Goal: Transaction & Acquisition: Download file/media

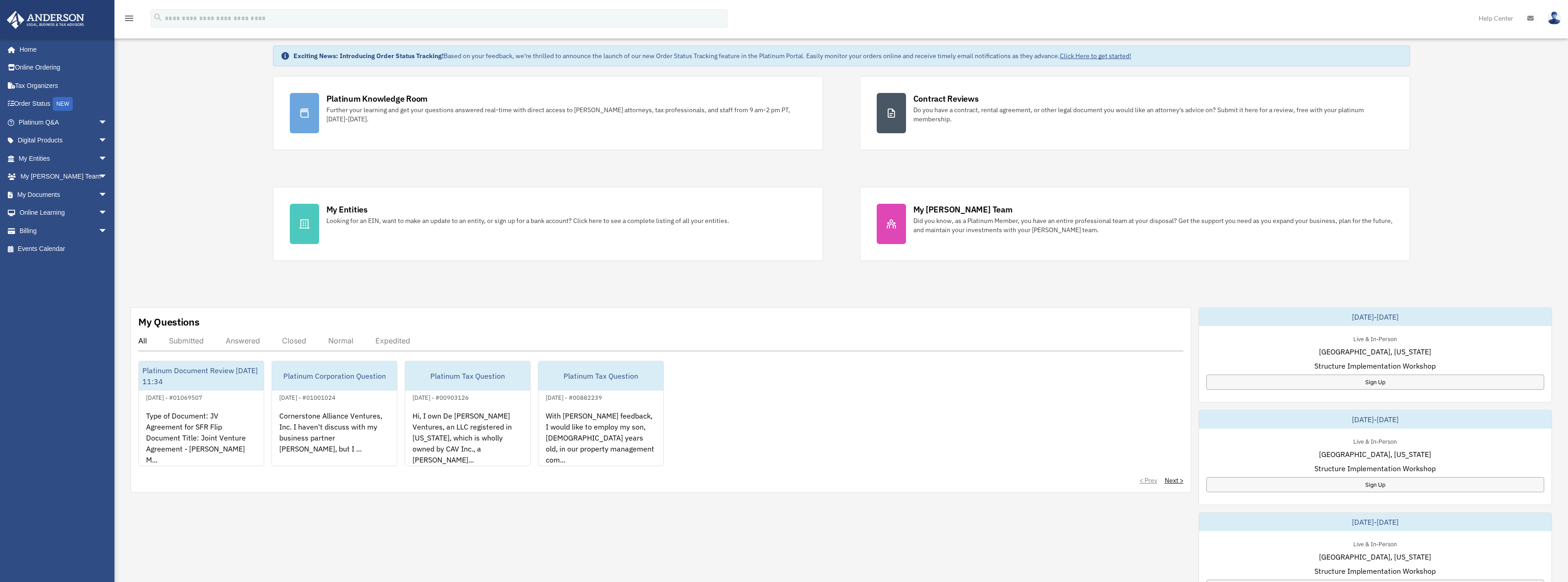
scroll to position [46, 0]
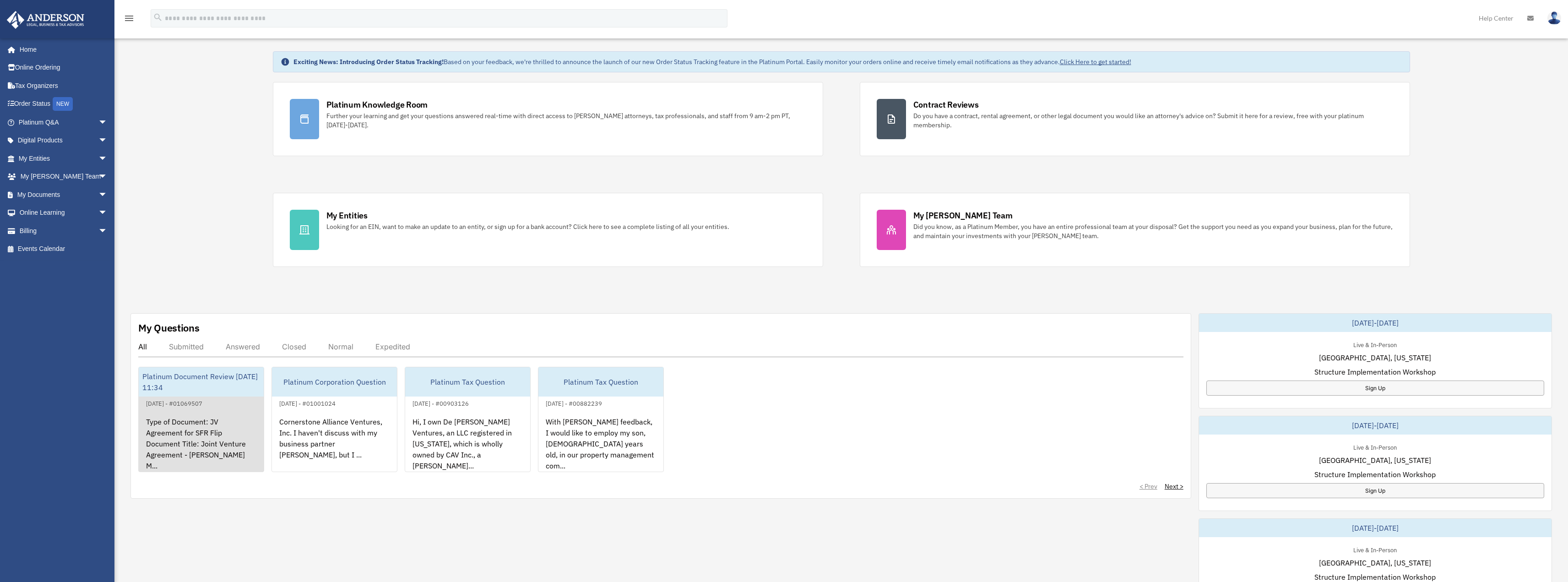
click at [229, 389] on div "Platinum Document Review 08/07/2025 11:34" at bounding box center [201, 381] width 125 height 29
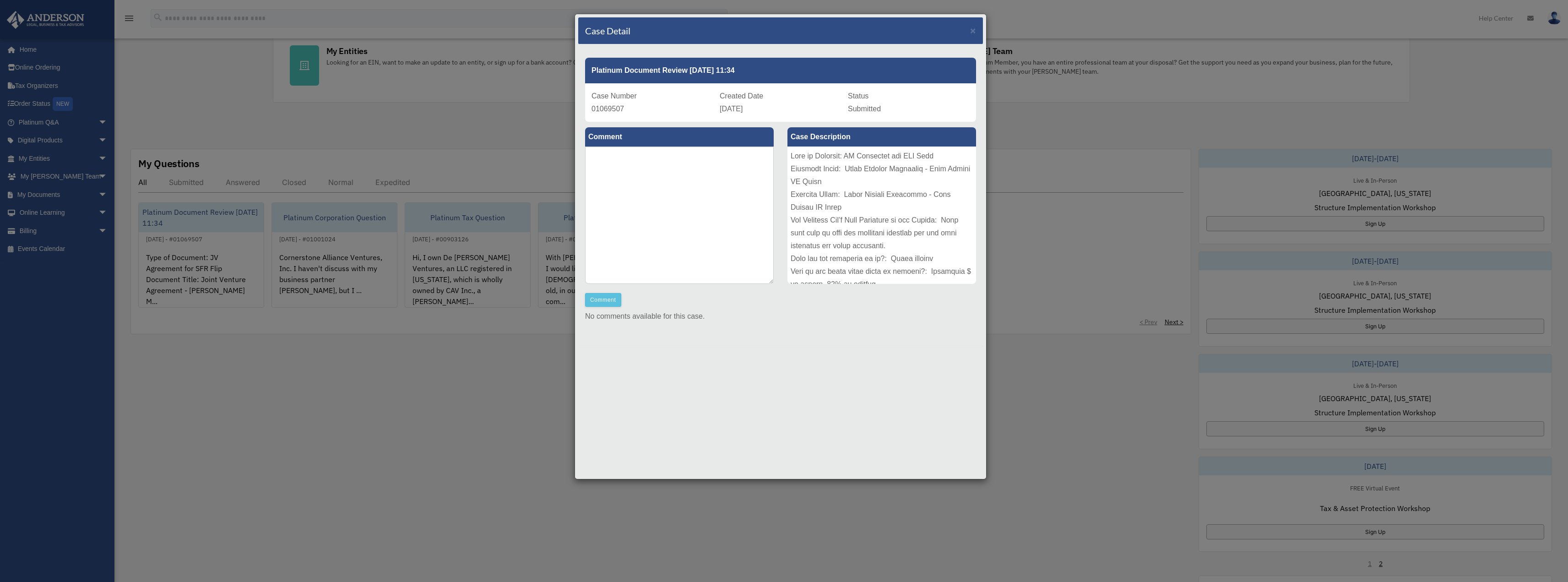
scroll to position [92, 0]
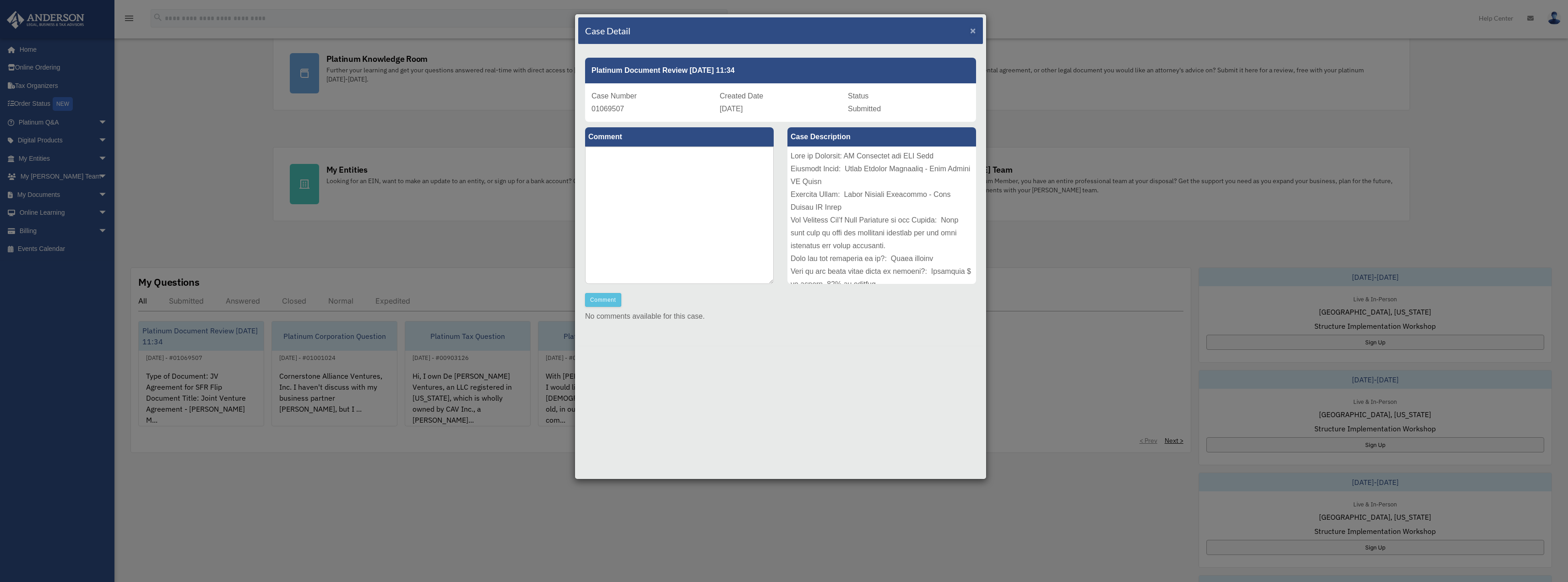
click at [971, 33] on span "×" at bounding box center [973, 31] width 6 height 10
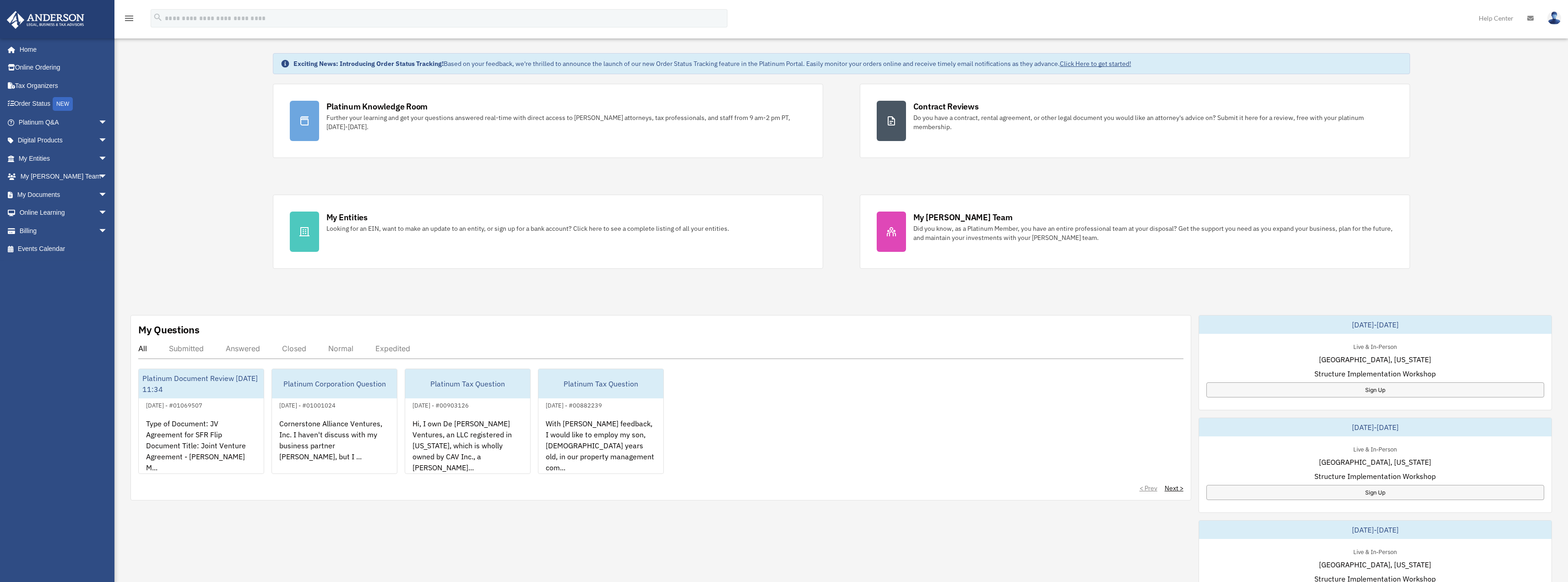
scroll to position [0, 0]
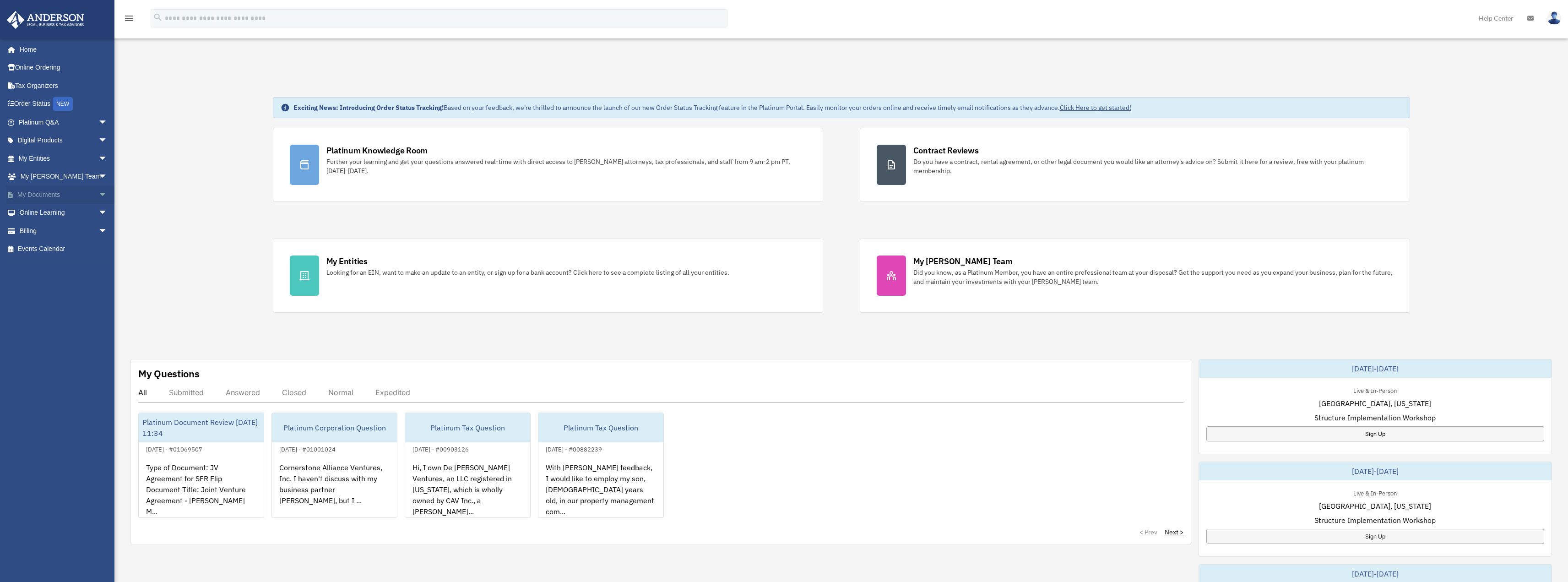
click at [98, 197] on span "arrow_drop_down" at bounding box center [107, 195] width 18 height 19
click at [79, 232] on link "Meeting Minutes" at bounding box center [67, 230] width 109 height 18
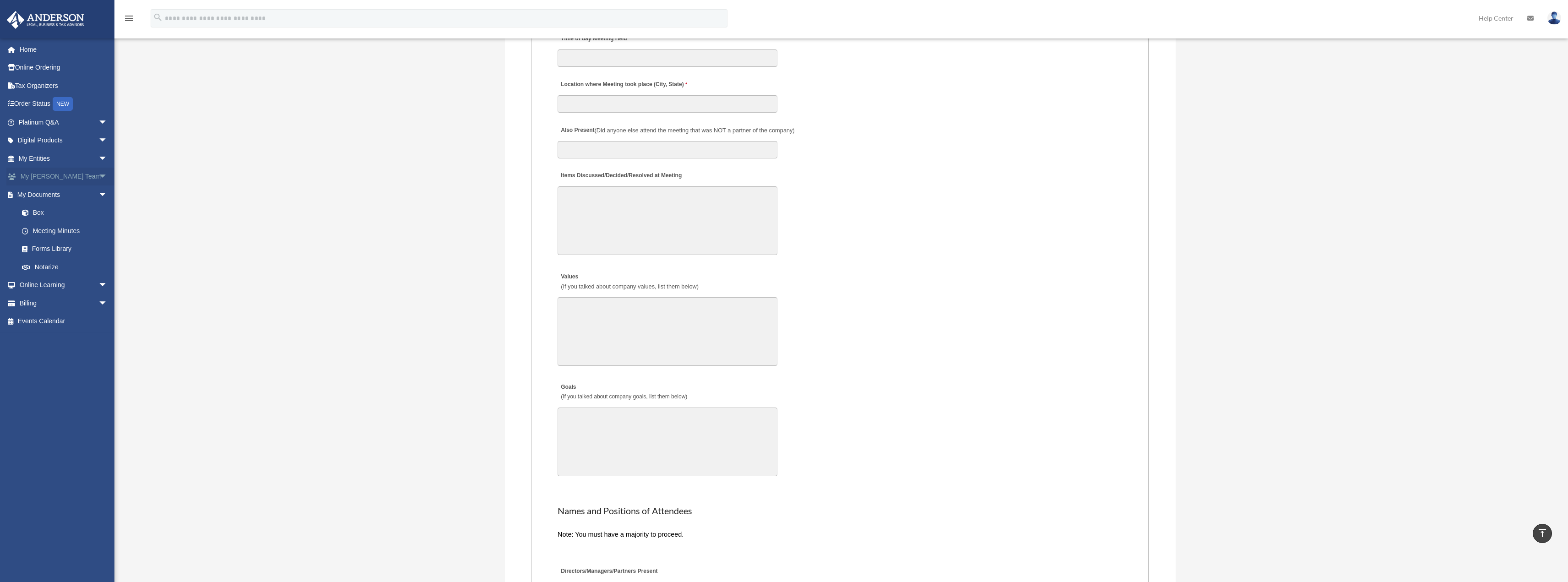
scroll to position [1322, 0]
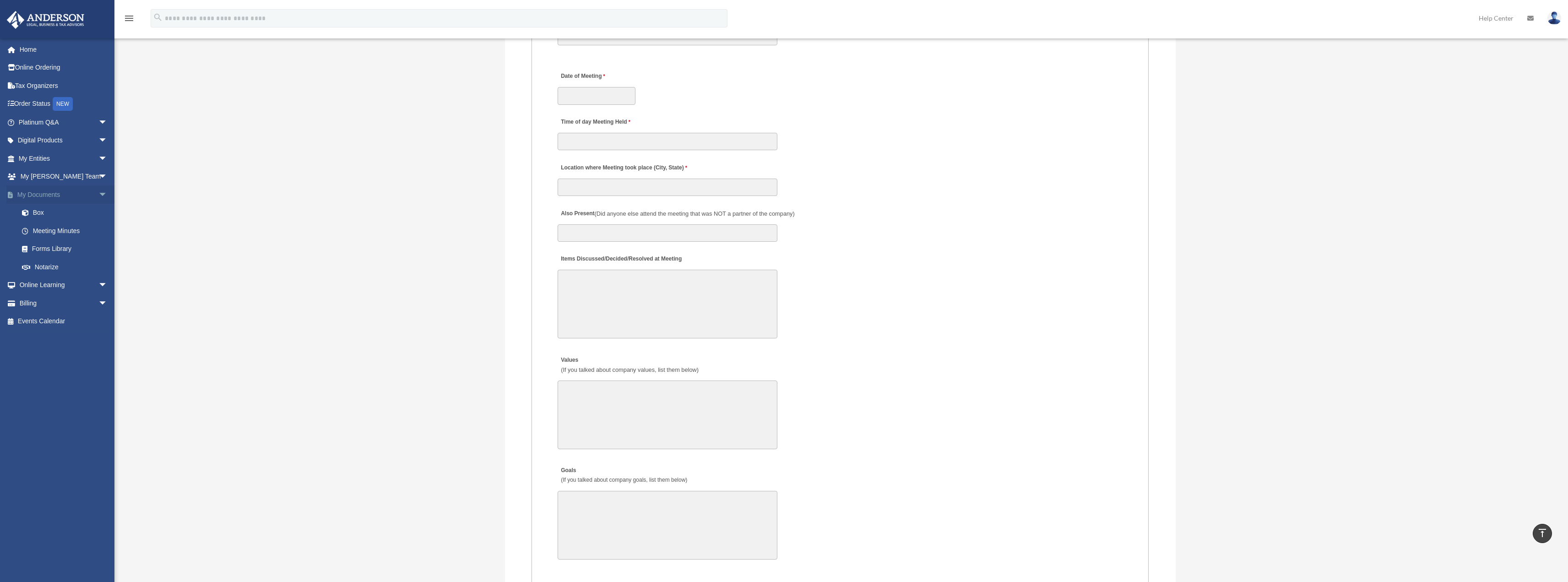
click at [78, 196] on link "My Documents arrow_drop_down" at bounding box center [64, 195] width 115 height 18
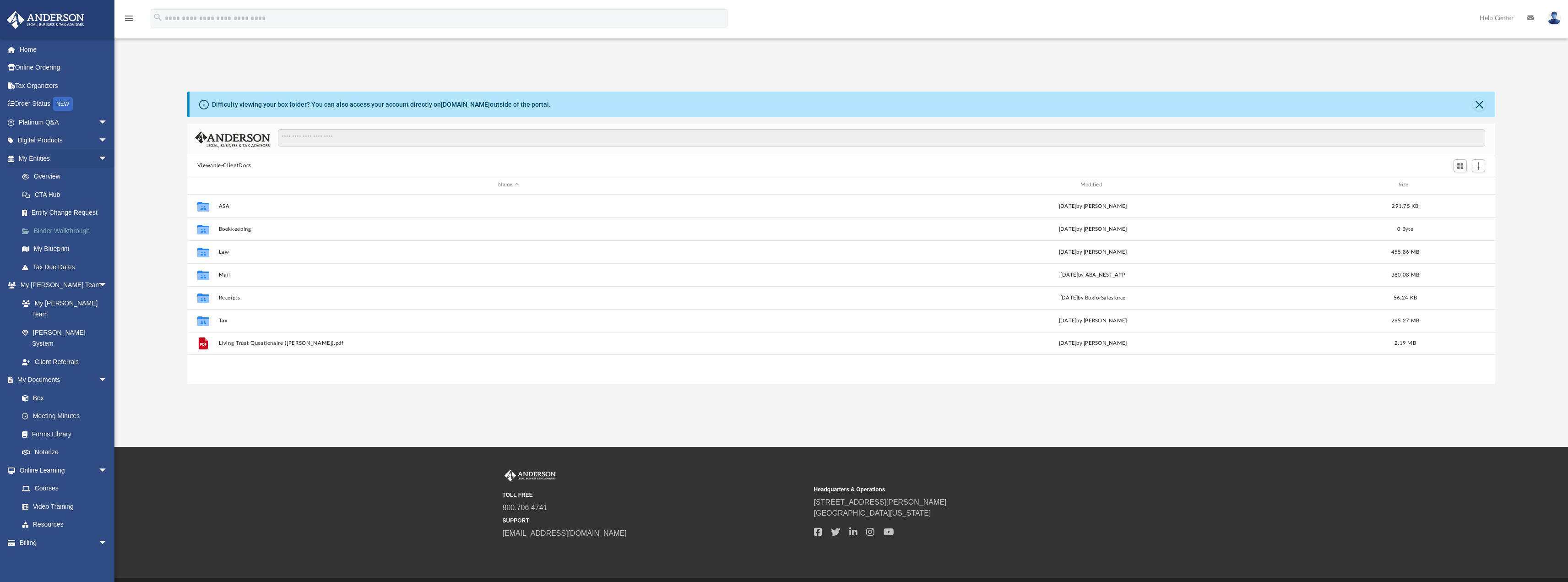
scroll to position [201, 1301]
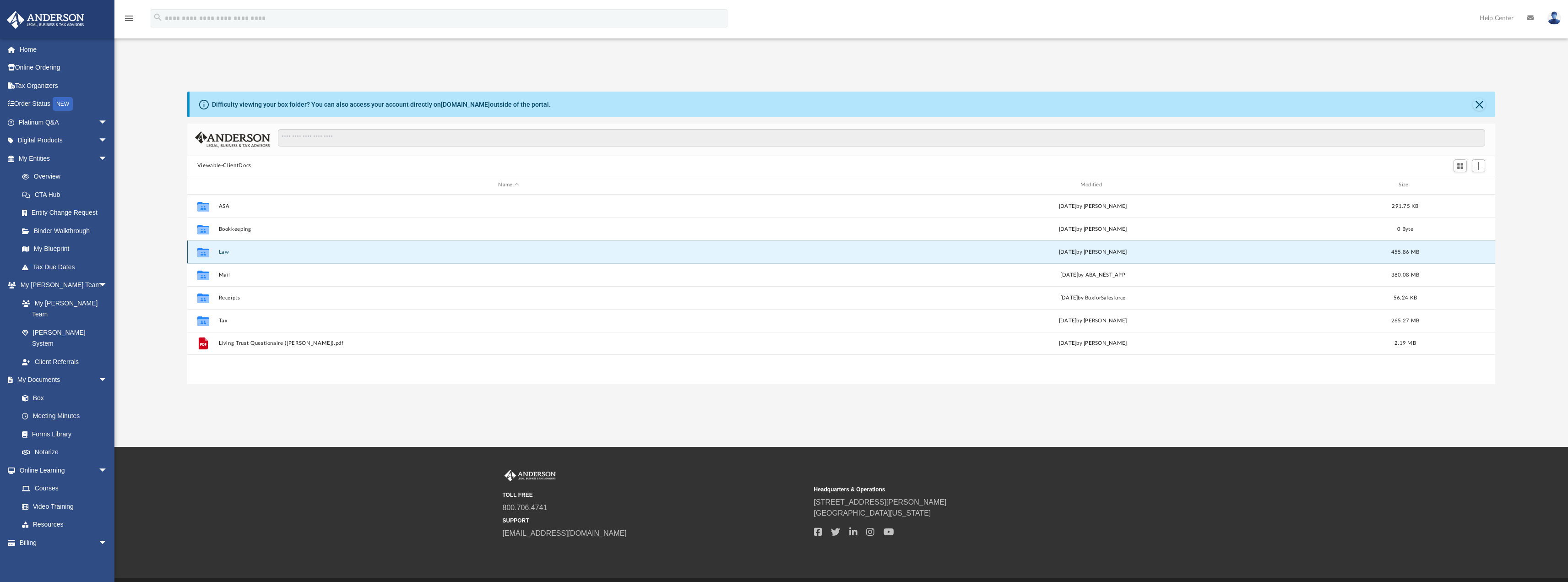
click at [220, 250] on button "Law" at bounding box center [508, 251] width 580 height 6
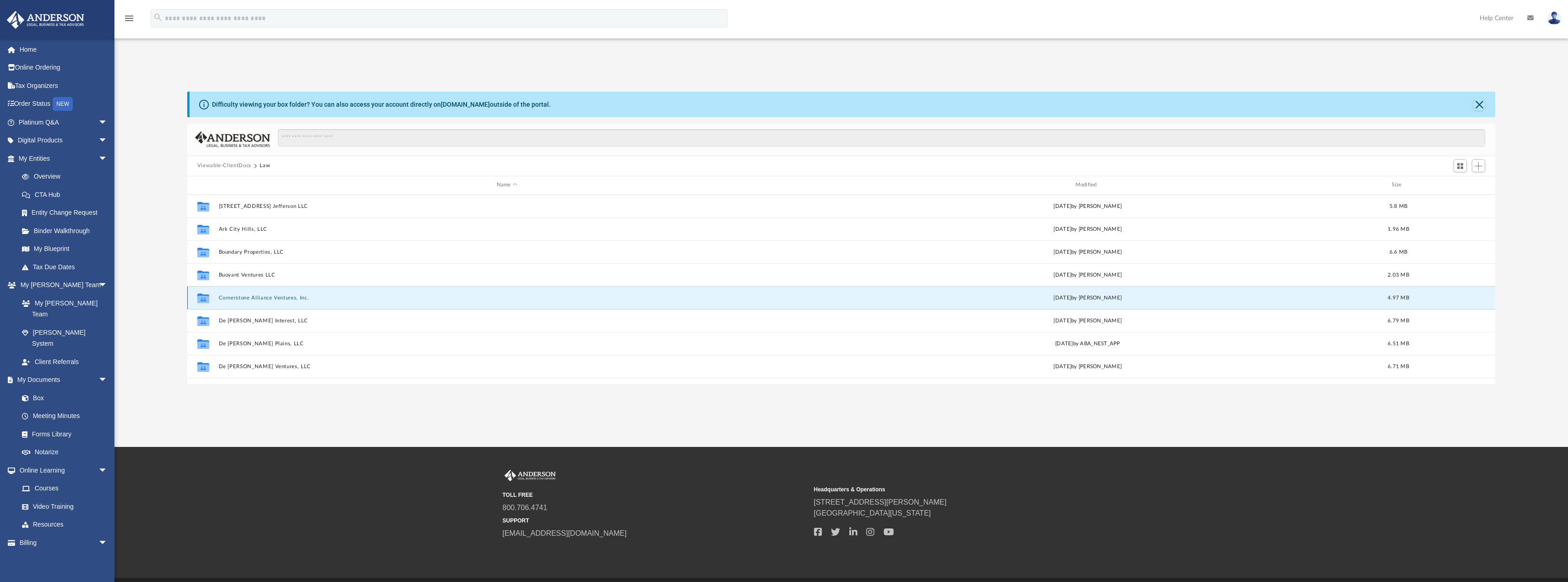
click at [241, 296] on button "Cornerstone Alliance Ventures, Inc." at bounding box center [507, 297] width 577 height 6
click at [242, 297] on button "Cornerstone Alliance Ventures, Inc." at bounding box center [507, 297] width 577 height 6
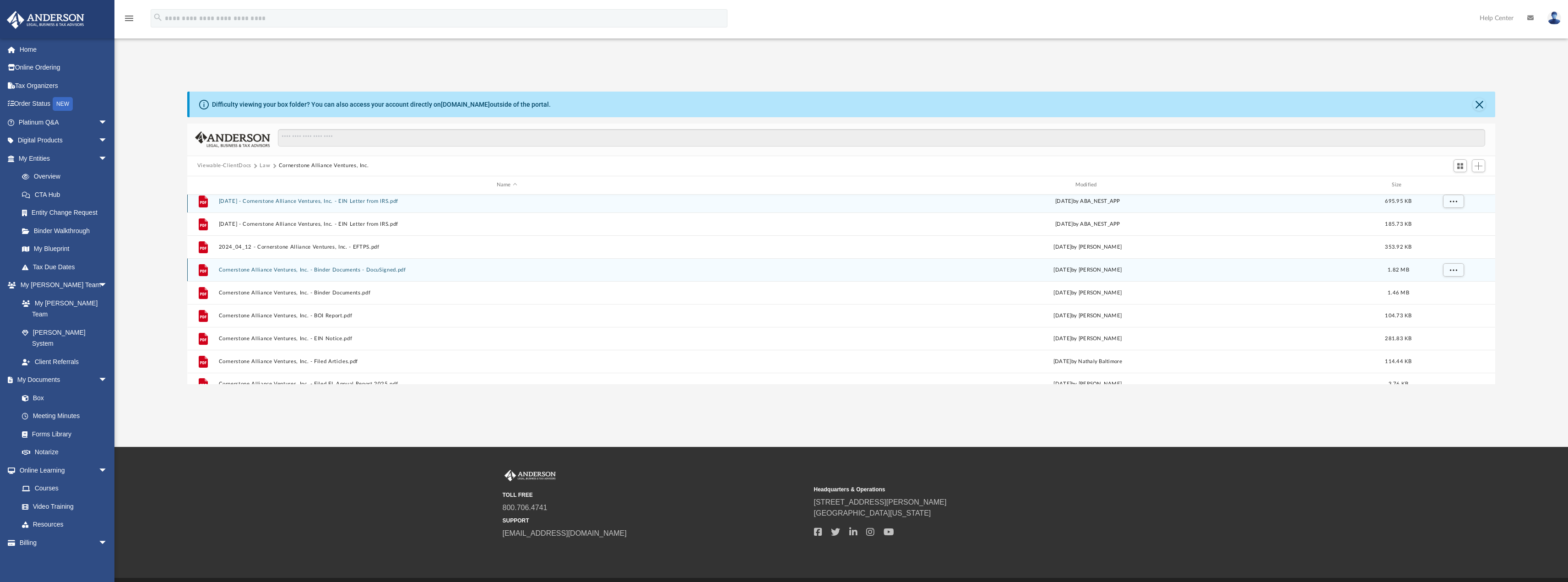
scroll to position [0, 0]
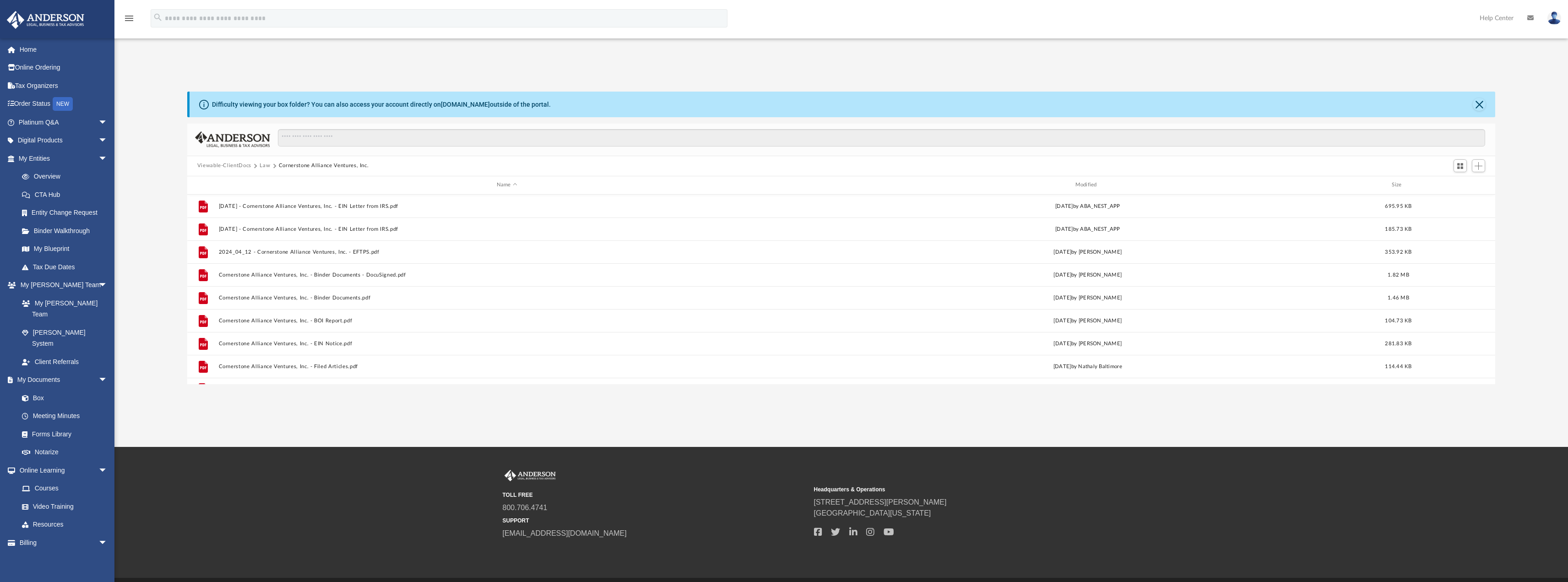
click at [240, 167] on button "Viewable-ClientDocs" at bounding box center [224, 165] width 54 height 8
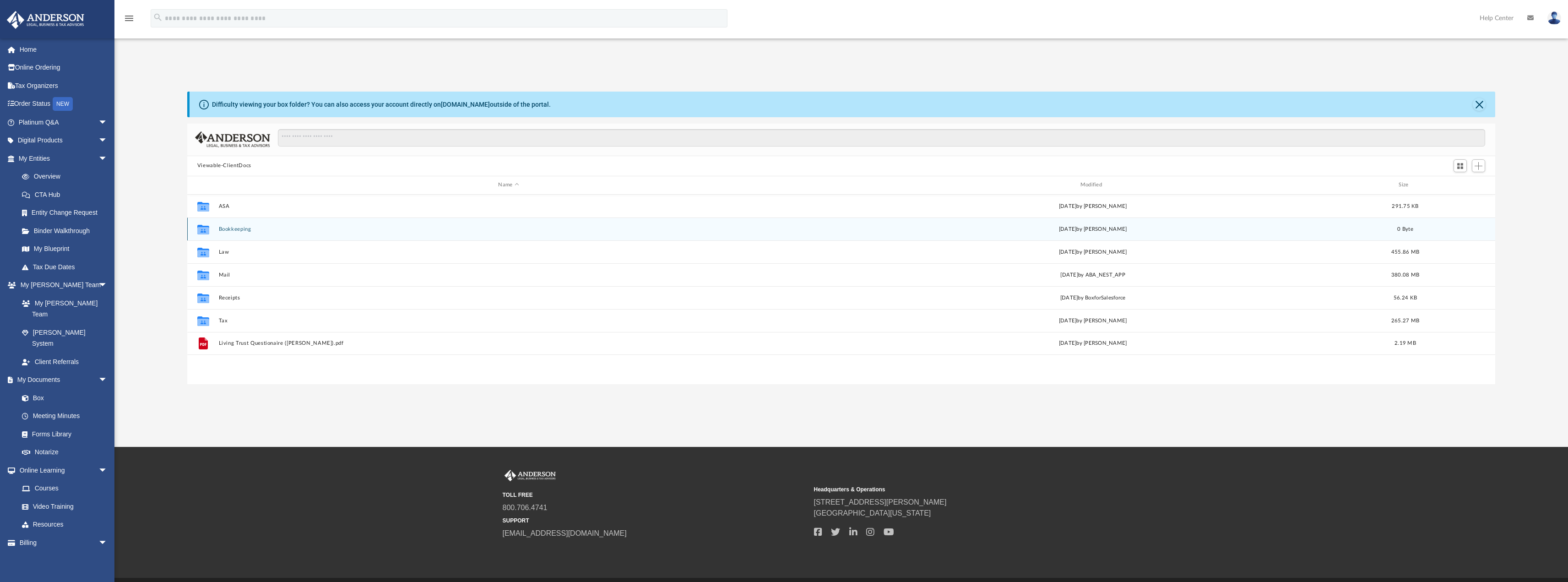
click at [239, 234] on div "Collaborated Folder Bookkeeping [DATE] by [PERSON_NAME] 0 Byte" at bounding box center [842, 229] width 1308 height 23
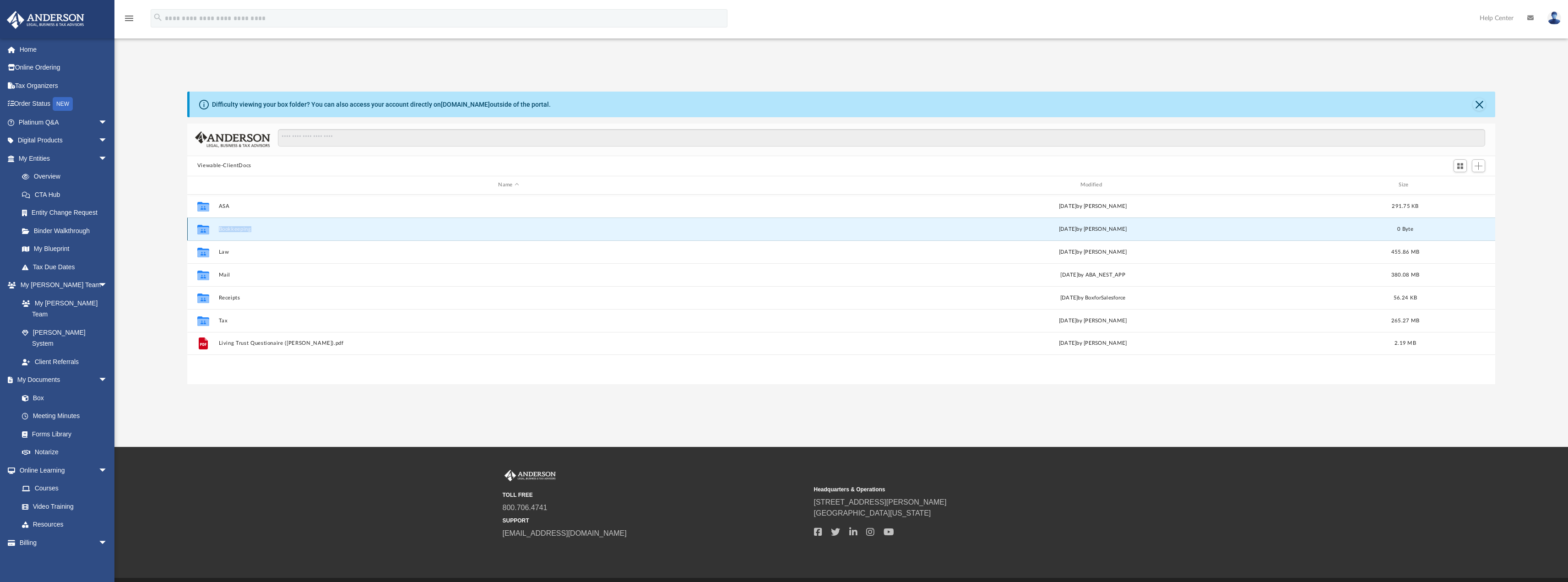
click at [239, 234] on div "Collaborated Folder Bookkeeping [DATE] by [PERSON_NAME] 0 Byte" at bounding box center [842, 229] width 1308 height 23
click at [233, 228] on button "Bookkeeping" at bounding box center [508, 229] width 580 height 6
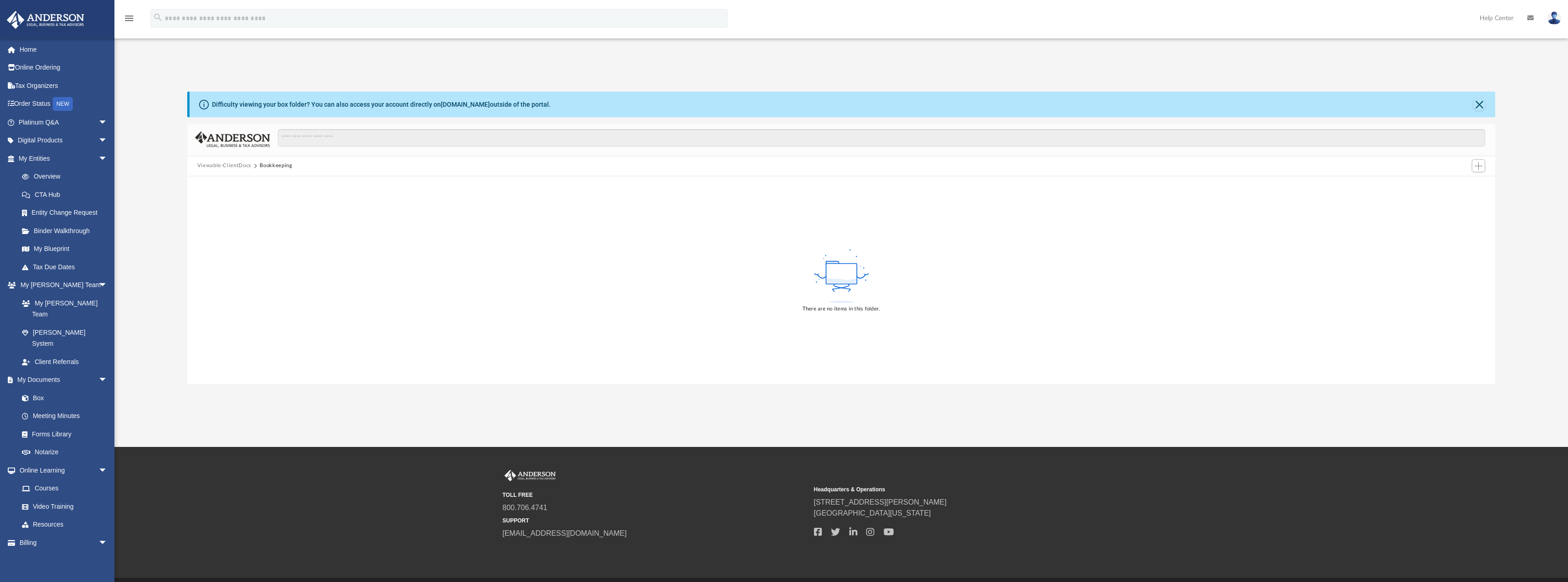
click at [231, 166] on button "Viewable-ClientDocs" at bounding box center [224, 165] width 54 height 8
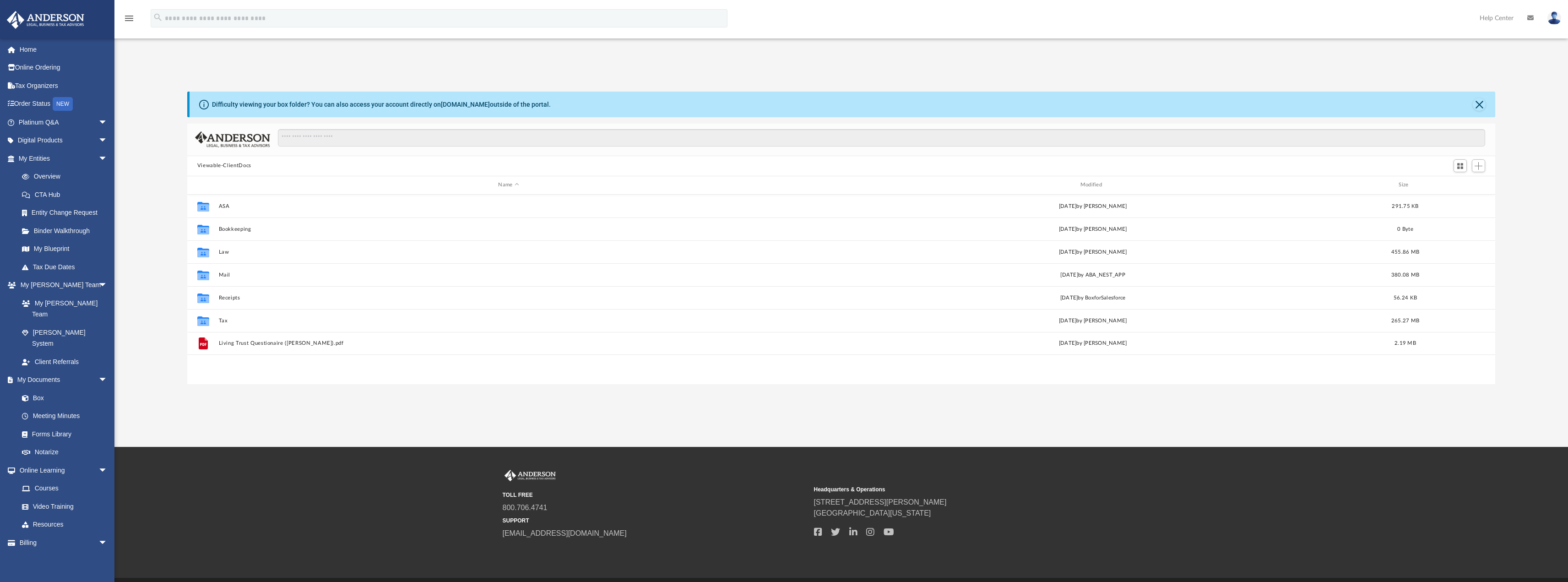
scroll to position [201, 1301]
click at [320, 135] on input "Search files and folders" at bounding box center [881, 137] width 1207 height 18
click at [319, 140] on input "Search files and folders" at bounding box center [881, 137] width 1207 height 18
type input "*******"
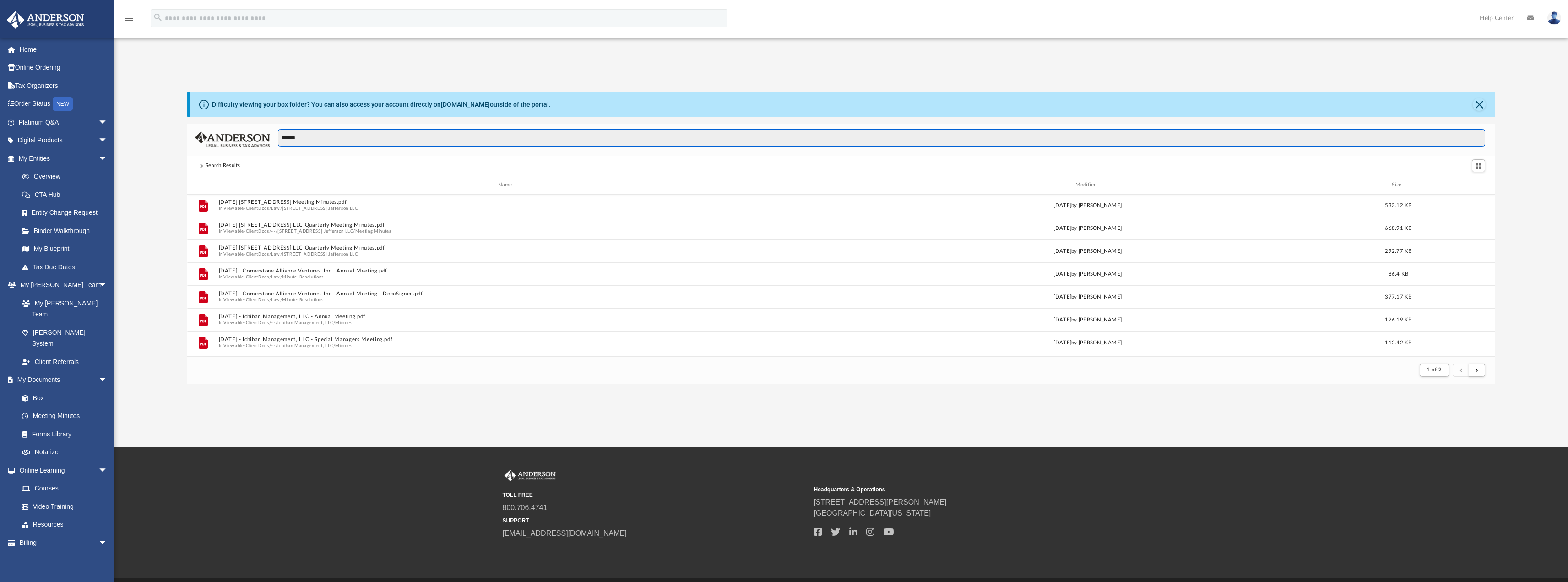
scroll to position [824, 0]
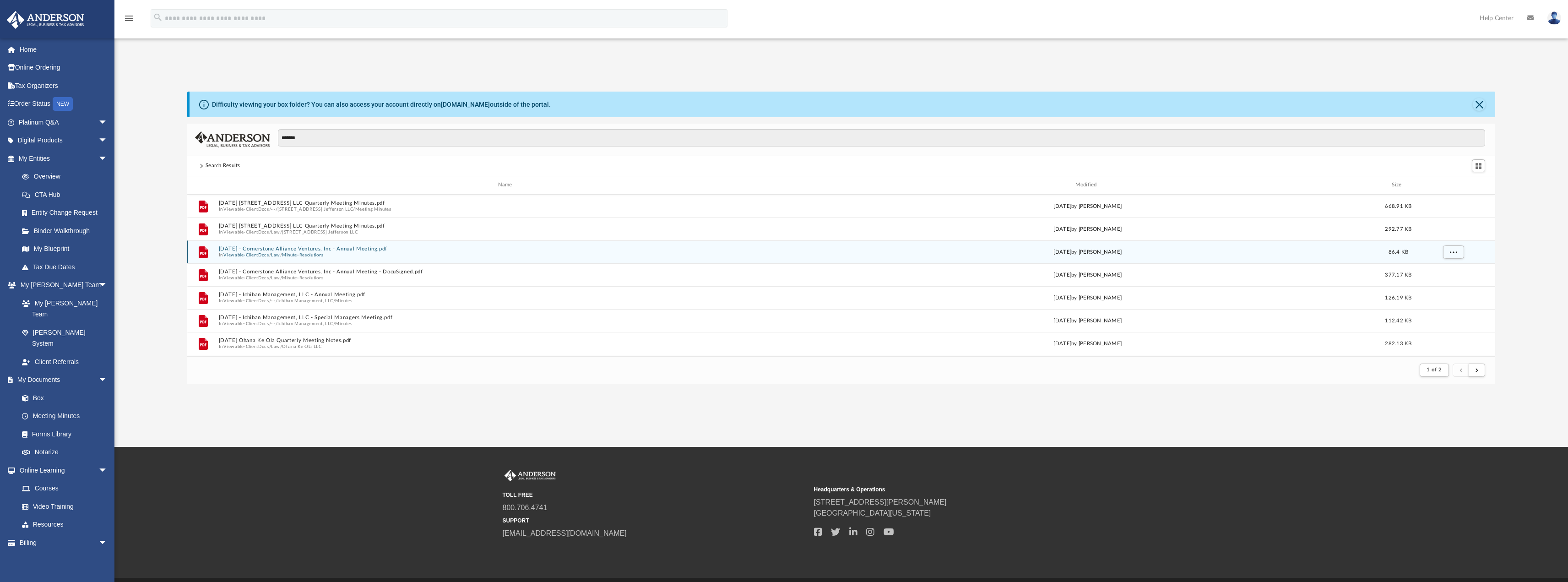
click at [316, 253] on button "Minute-Resolutions" at bounding box center [303, 255] width 42 height 6
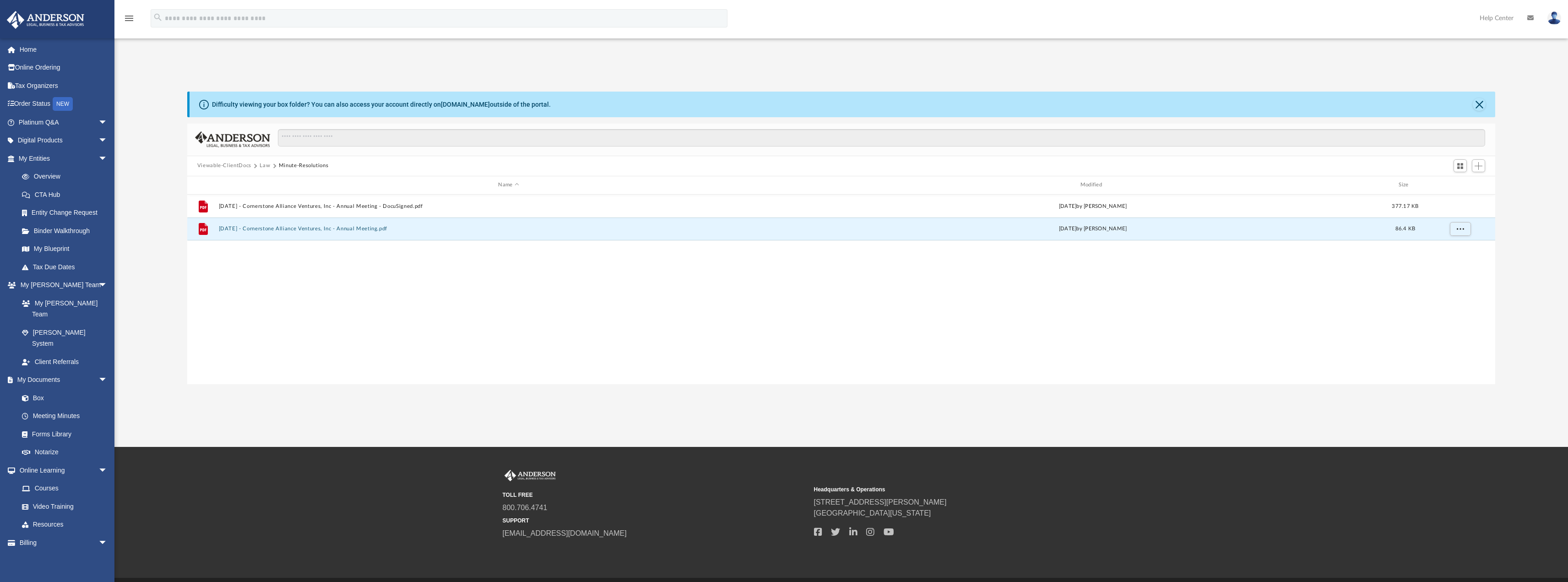
click at [320, 279] on div "File [DATE] - Cornerstone Alliance Ventures, Inc - Annual Meeting - DocuSigned.…" at bounding box center [842, 289] width 1308 height 189
click at [320, 279] on div "File [DATE] - Cornerstone Alliance Ventures, Inc - Annual Meeting - DocuSigned.…" at bounding box center [842, 289] width 1308 height 189
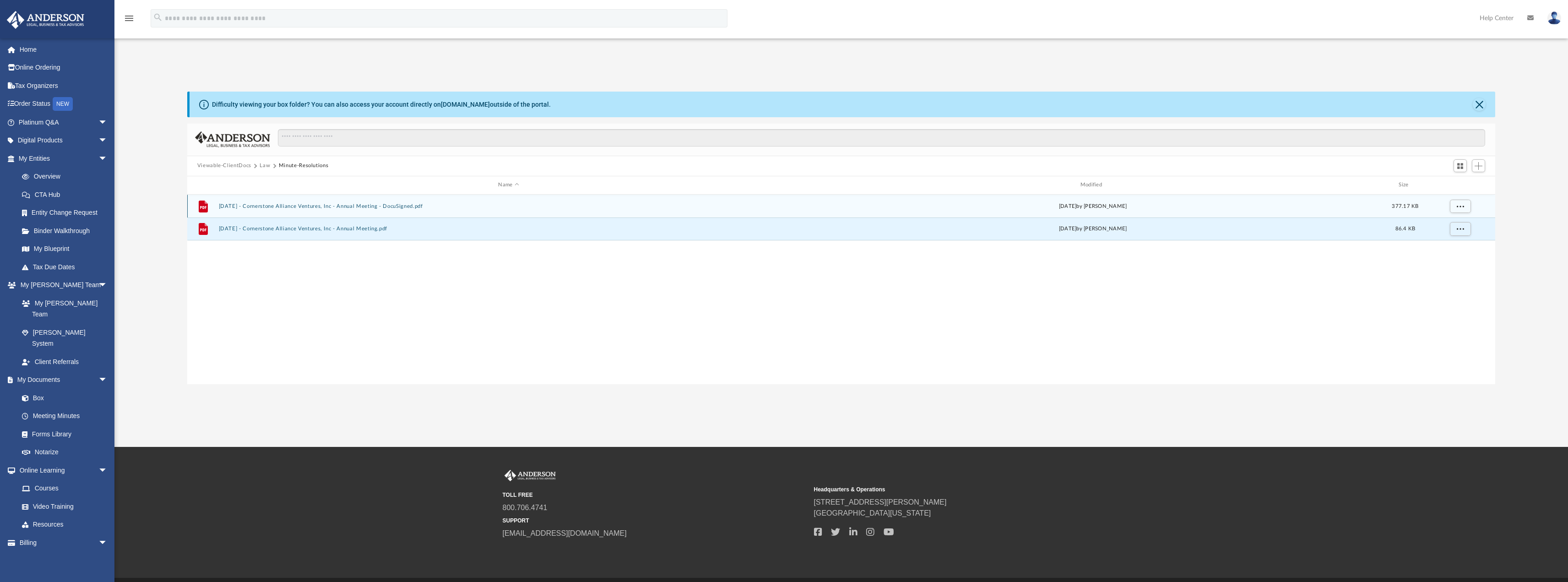
click at [294, 210] on div "File [DATE] - Cornerstone Alliance Ventures, Inc - Annual Meeting - DocuSigned.…" at bounding box center [842, 206] width 1308 height 23
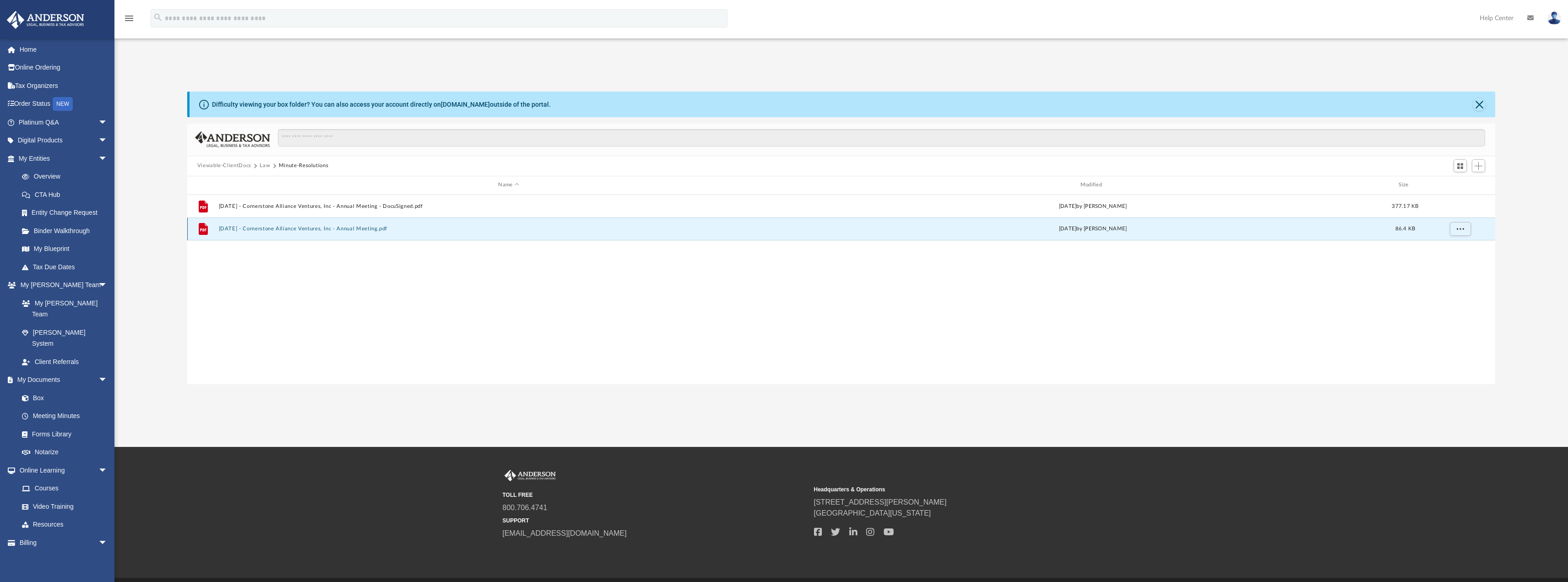
click at [294, 227] on button "[DATE] - Cornerstone Alliance Ventures, Inc - Annual Meeting.pdf" at bounding box center [508, 229] width 580 height 6
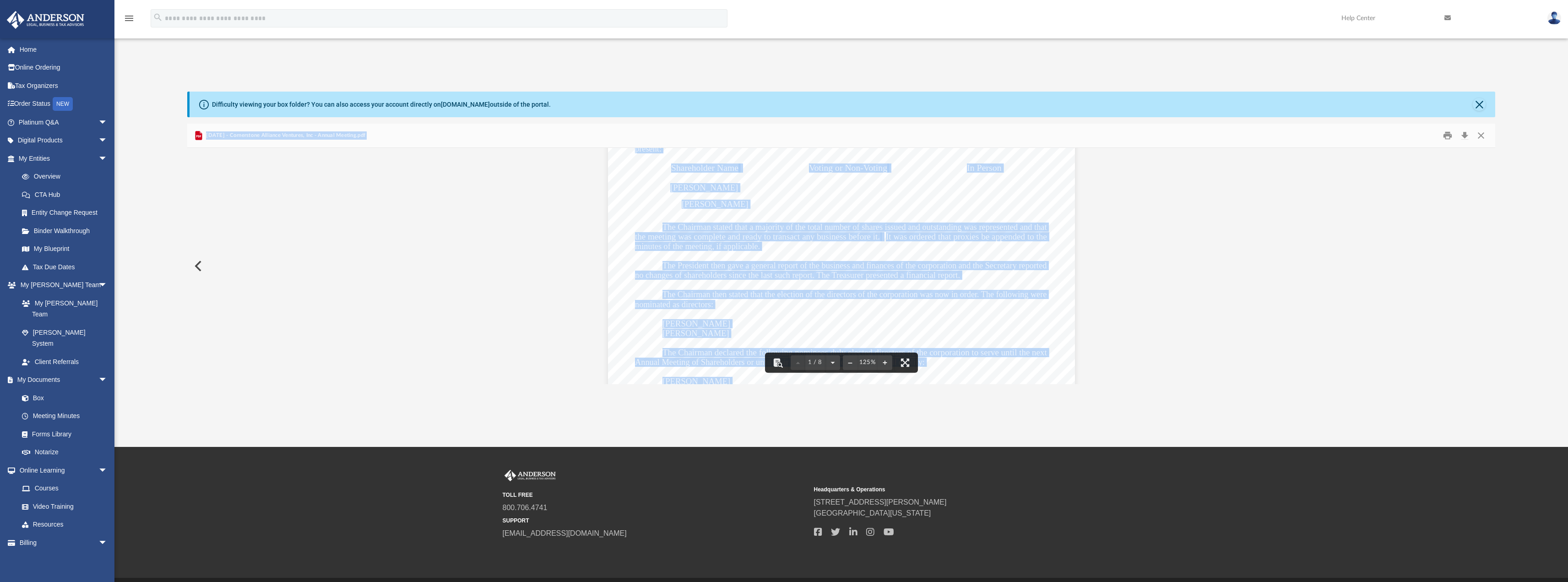
scroll to position [183, 0]
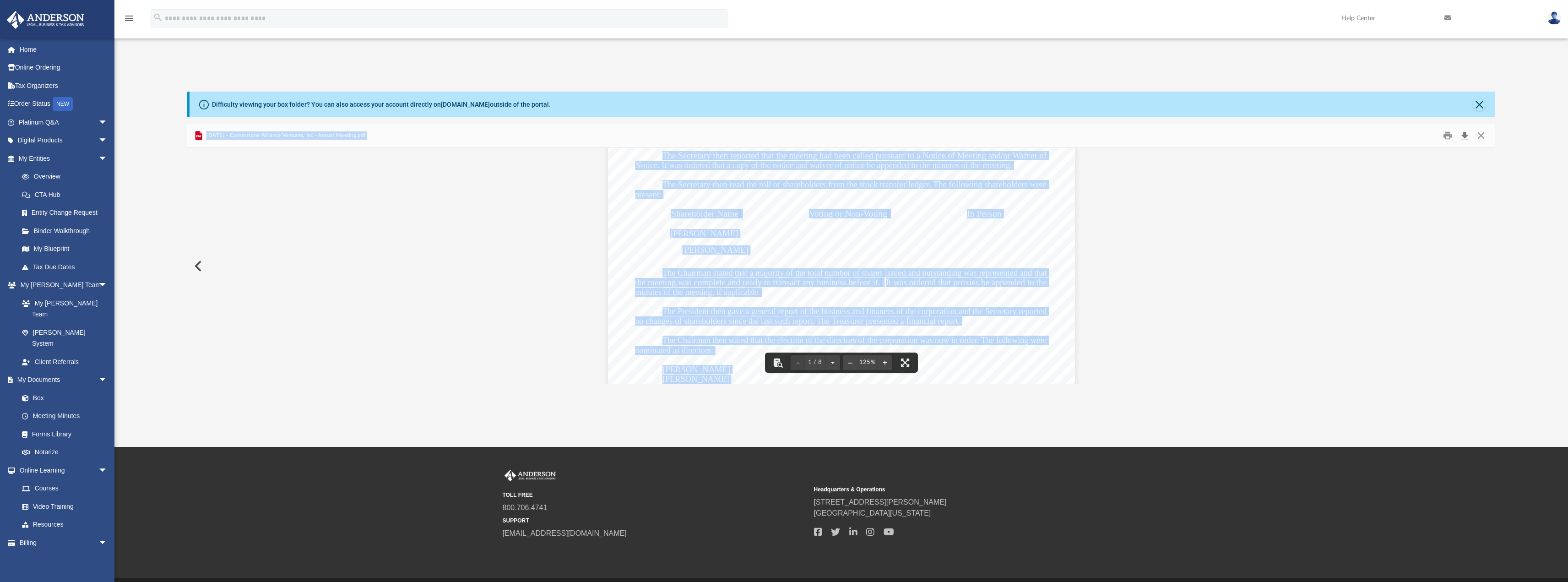
click at [1463, 135] on button "Download" at bounding box center [1465, 135] width 16 height 14
